Goal: Obtain resource: Download file/media

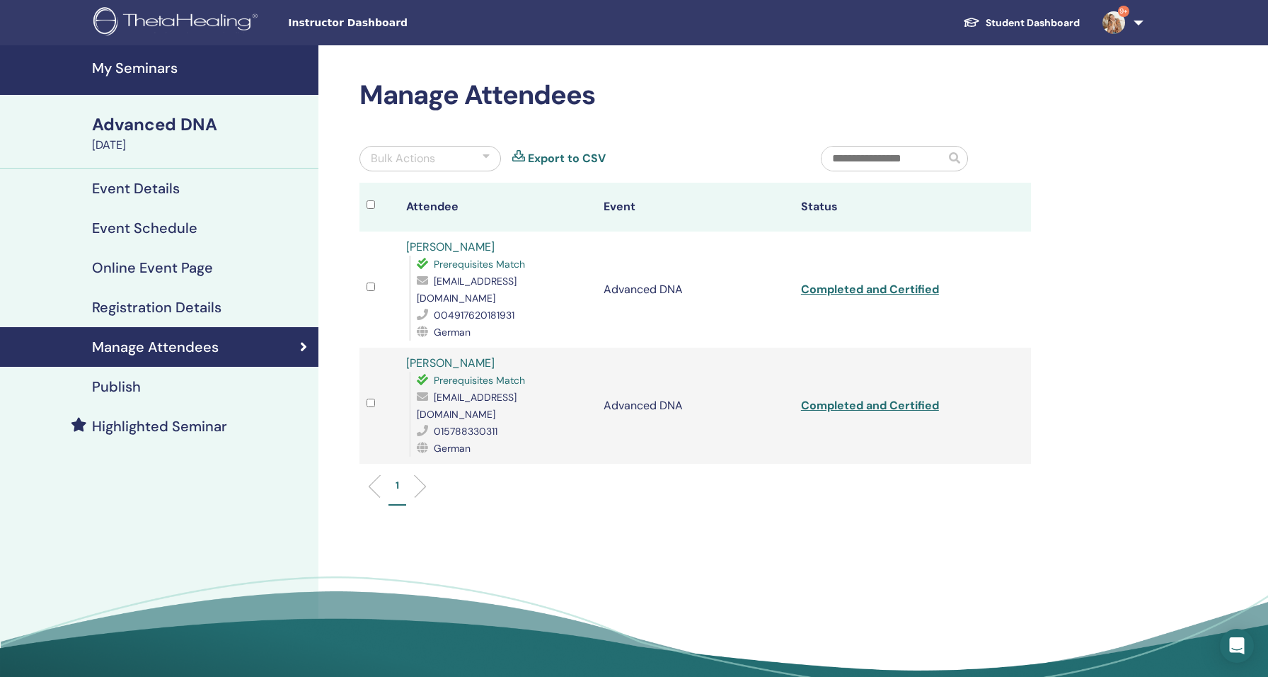
click at [365, 18] on span "Instructor Dashboard" at bounding box center [394, 23] width 212 height 15
click at [332, 27] on span "Instructor Dashboard" at bounding box center [394, 23] width 212 height 15
click at [142, 15] on img at bounding box center [177, 23] width 169 height 32
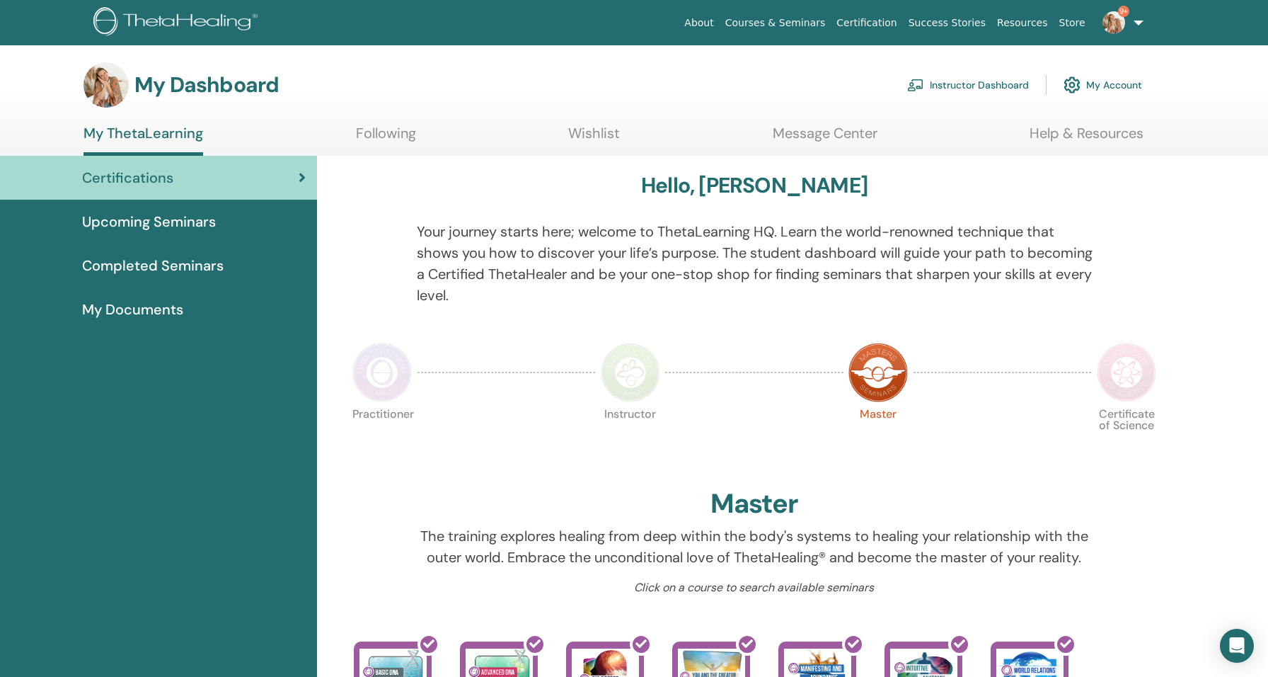
click at [965, 87] on link "Instructor Dashboard" at bounding box center [968, 84] width 122 height 31
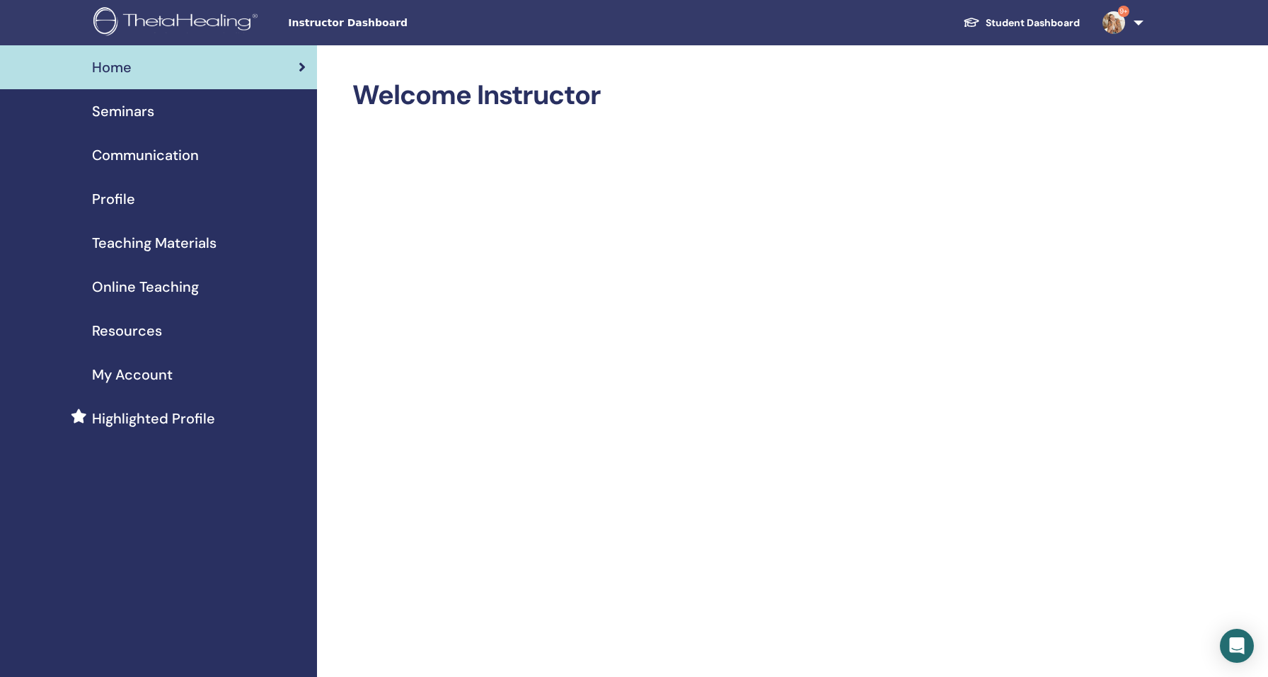
click at [144, 339] on span "Resources" at bounding box center [127, 330] width 70 height 21
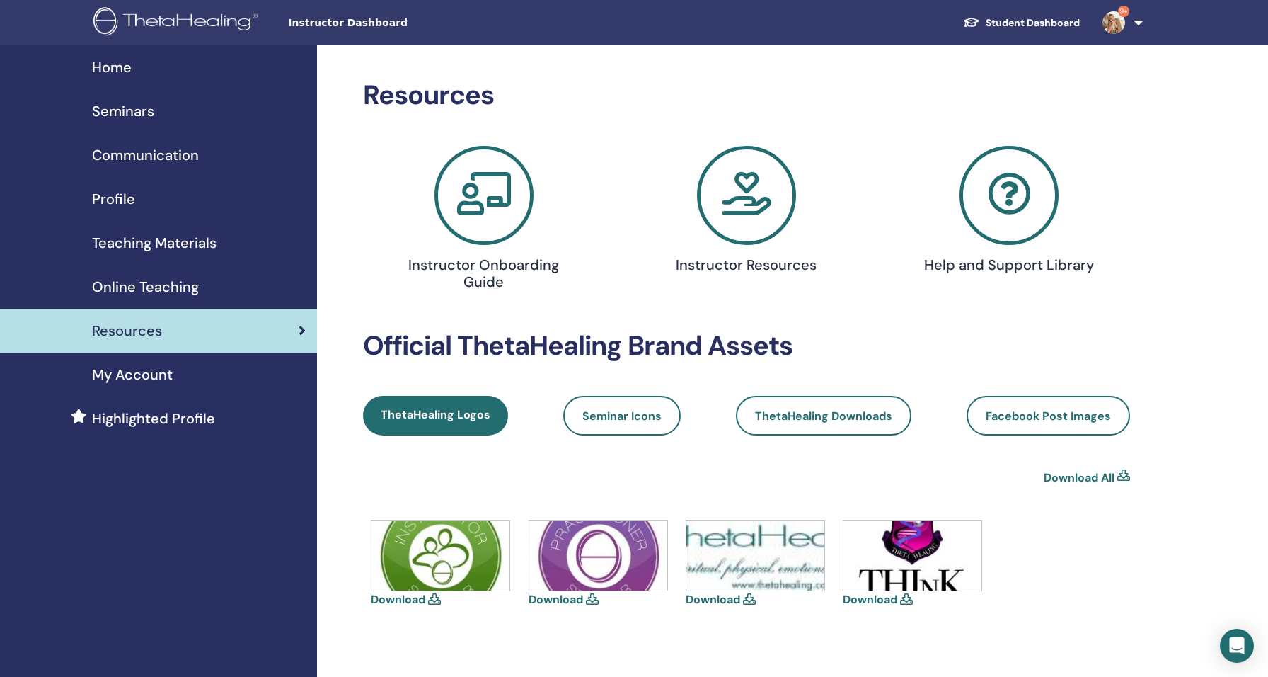
click at [134, 242] on span "Teaching Materials" at bounding box center [154, 242] width 125 height 21
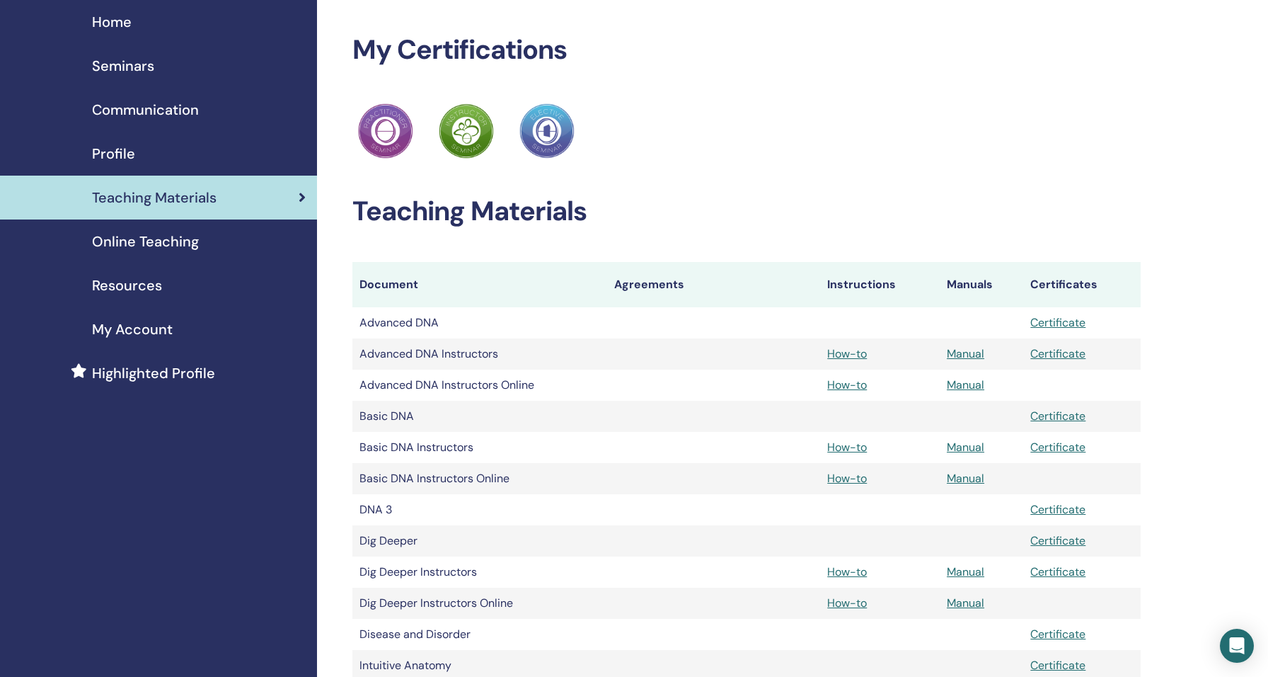
scroll to position [59, 0]
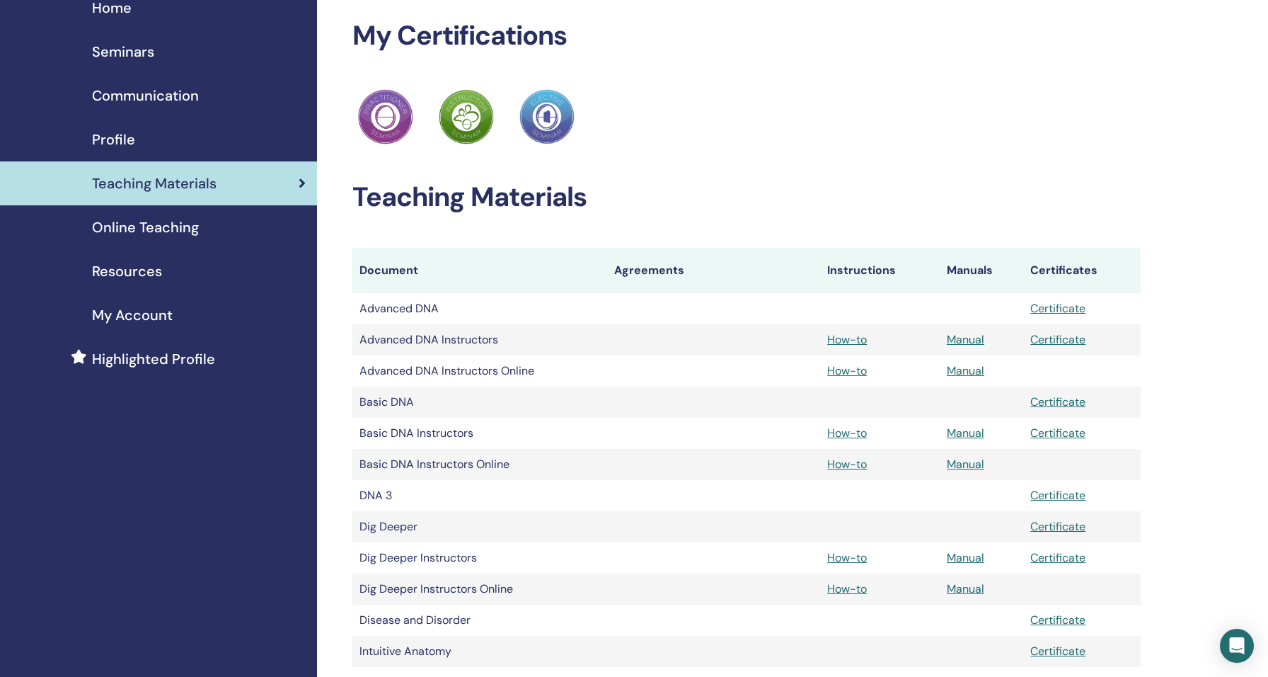
click at [396, 527] on td "Dig Deeper" at bounding box center [479, 526] width 255 height 31
click at [1064, 529] on link "Certificate" at bounding box center [1057, 526] width 55 height 15
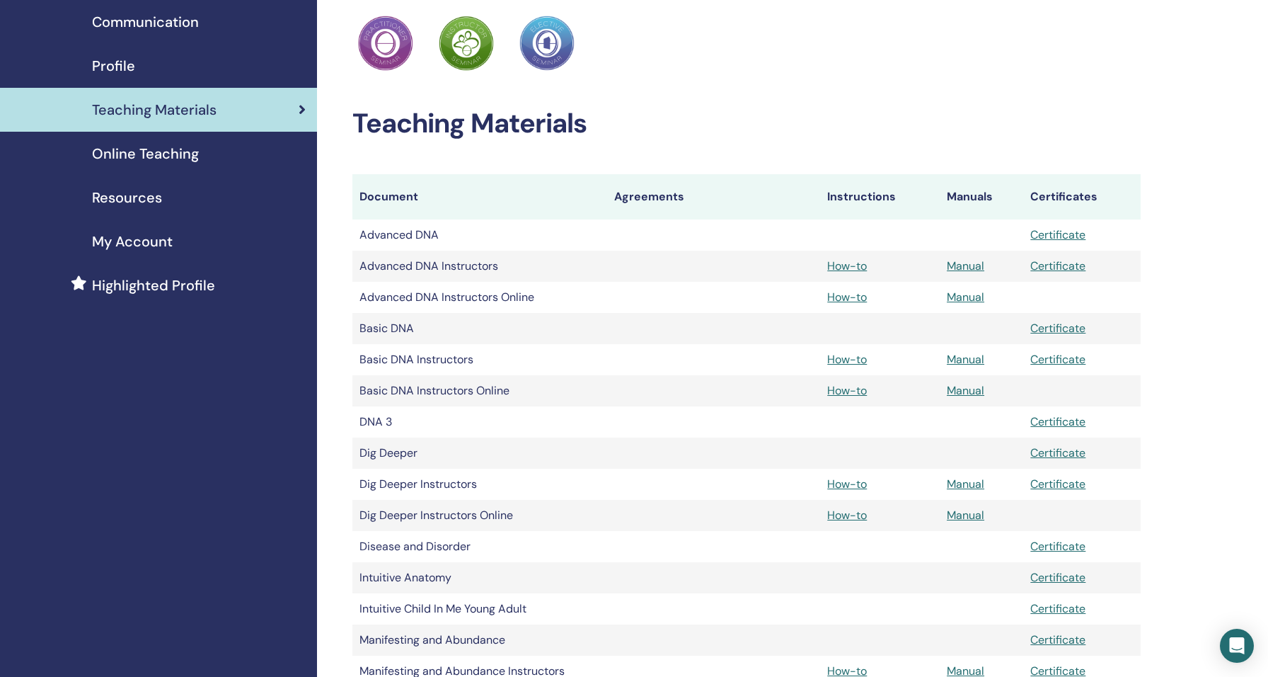
scroll to position [146, 0]
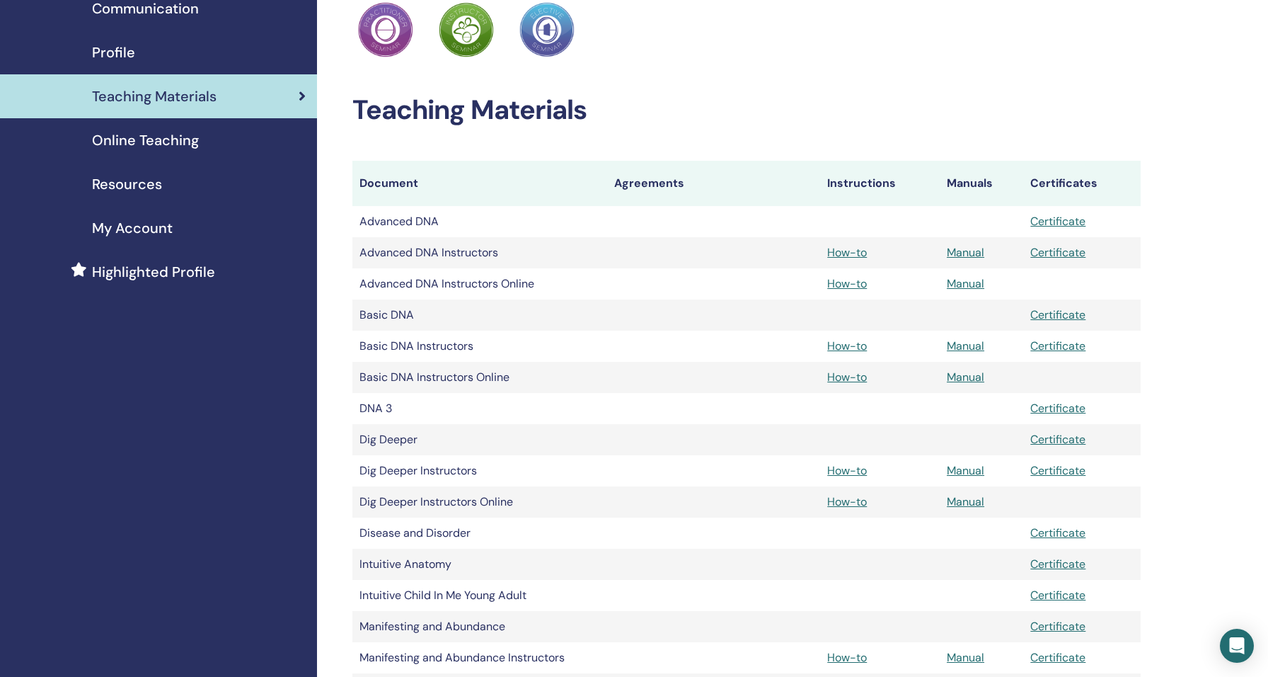
click at [972, 469] on link "Manual" at bounding box center [966, 470] width 38 height 15
